Goal: Find specific page/section: Find specific page/section

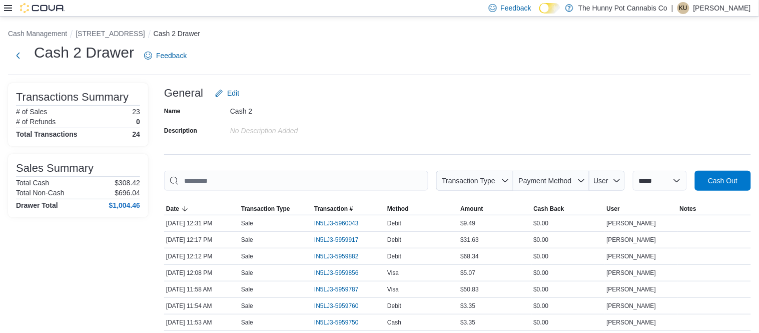
click at [8, 10] on icon at bounding box center [8, 8] width 8 height 8
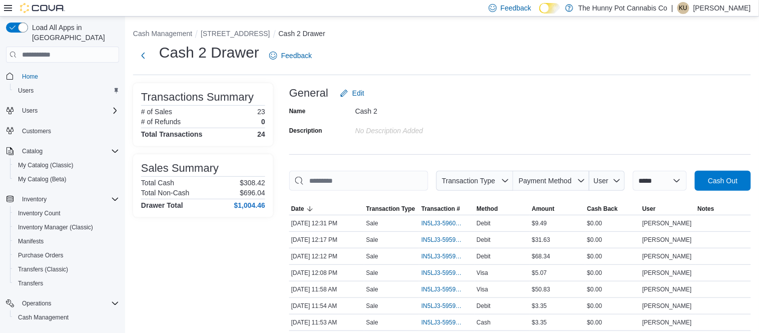
click at [43, 6] on img at bounding box center [42, 8] width 45 height 10
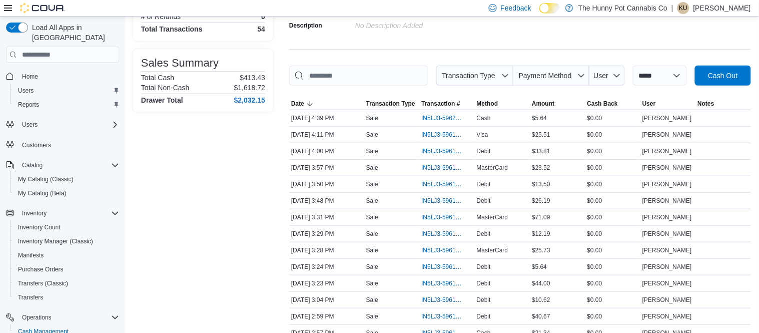
scroll to position [111, 0]
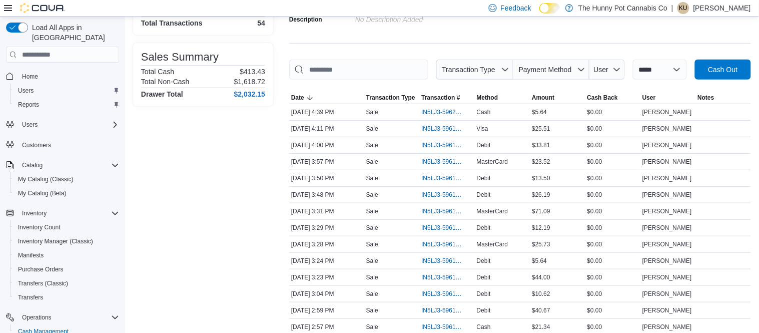
click at [747, 12] on p "Korryne Urquhart" at bounding box center [722, 8] width 58 height 12
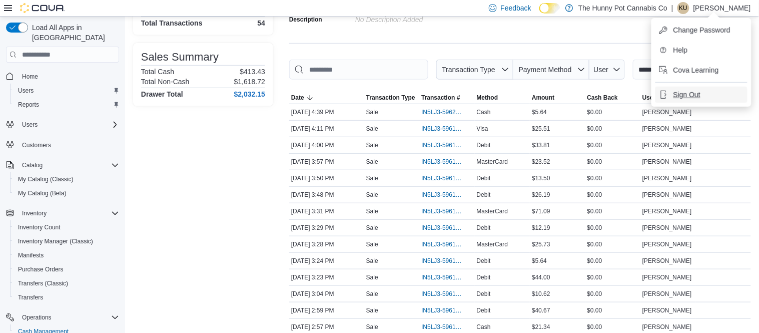
click at [695, 99] on span "Sign Out" at bounding box center [686, 95] width 27 height 10
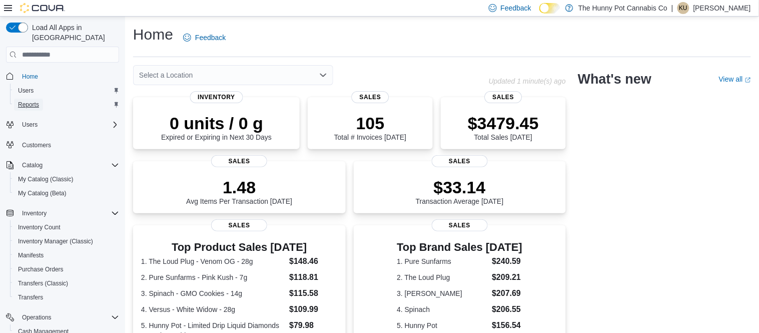
click at [36, 101] on span "Reports" at bounding box center [28, 105] width 21 height 8
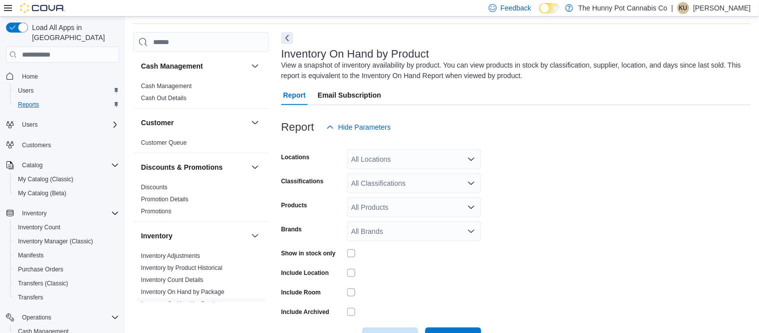
click at [650, 161] on form "Locations All Locations Classifications All Classifications Products All Produc…" at bounding box center [516, 242] width 470 height 210
